Goal: Information Seeking & Learning: Learn about a topic

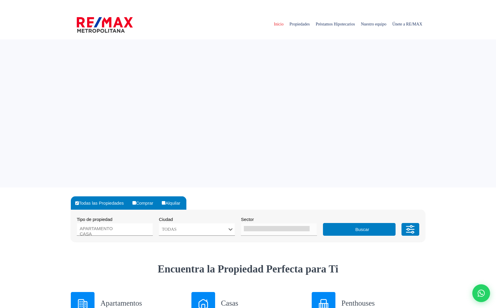
select select
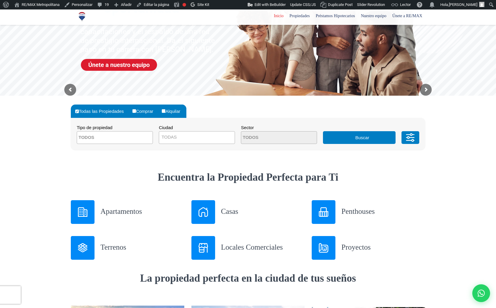
scroll to position [102, 0]
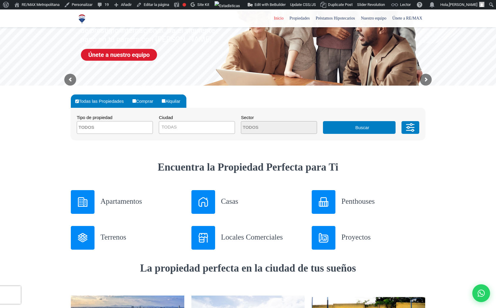
click at [78, 203] on div at bounding box center [83, 202] width 24 height 24
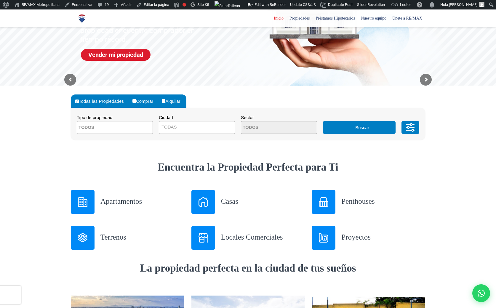
click at [84, 208] on div at bounding box center [83, 202] width 24 height 24
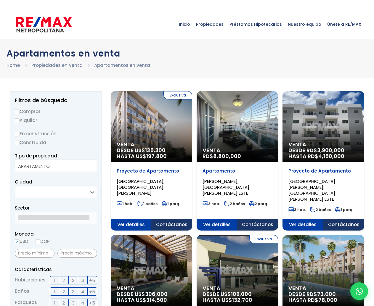
select select
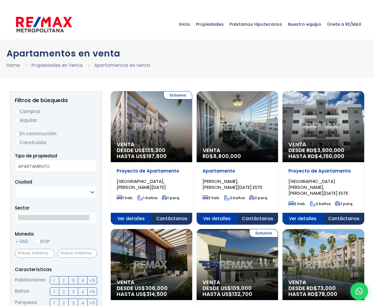
select select
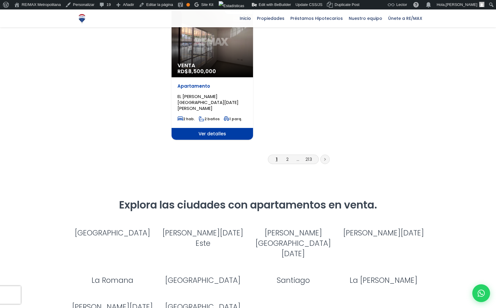
scroll to position [881, 0]
